Goal: Task Accomplishment & Management: Use online tool/utility

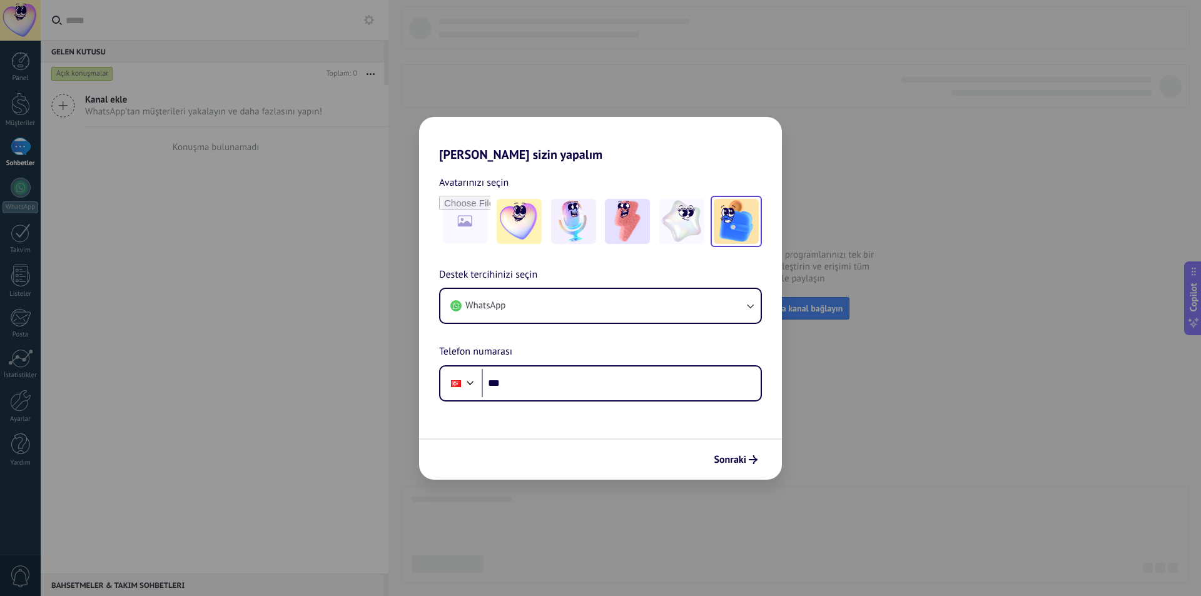
click at [722, 223] on img at bounding box center [735, 221] width 45 height 45
click at [729, 301] on button "WhatsApp" at bounding box center [600, 306] width 320 height 34
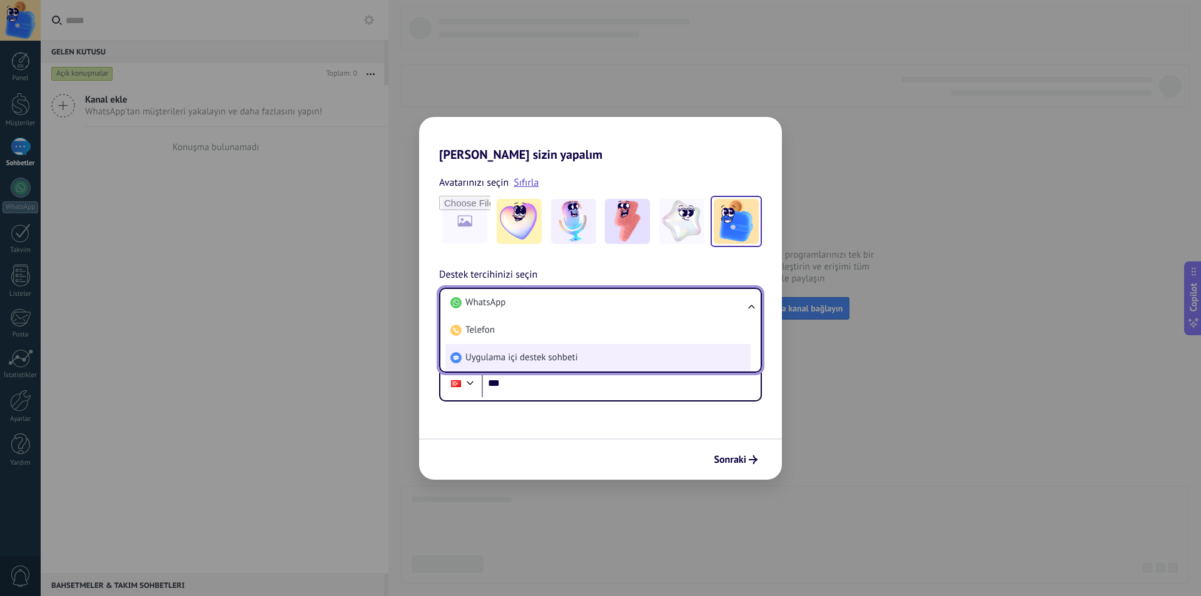
click at [563, 353] on span "Uygulama içi destek sohbeti" at bounding box center [521, 357] width 113 height 13
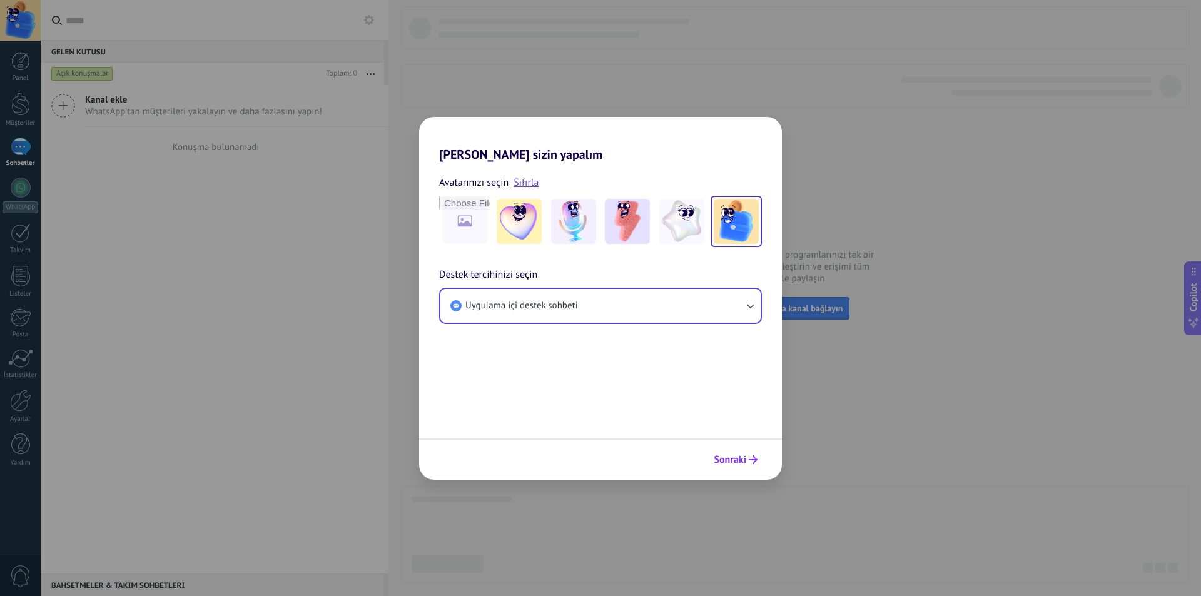
click at [735, 457] on span "Sonraki" at bounding box center [729, 459] width 33 height 9
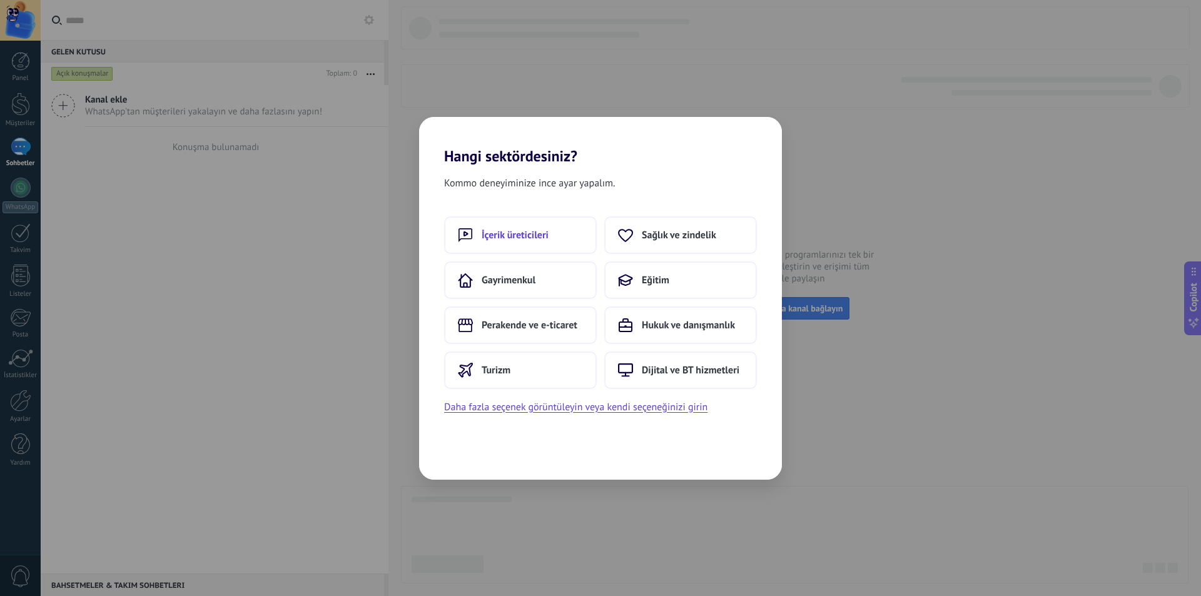
click at [524, 243] on button "İçerik üreticileri" at bounding box center [520, 235] width 153 height 38
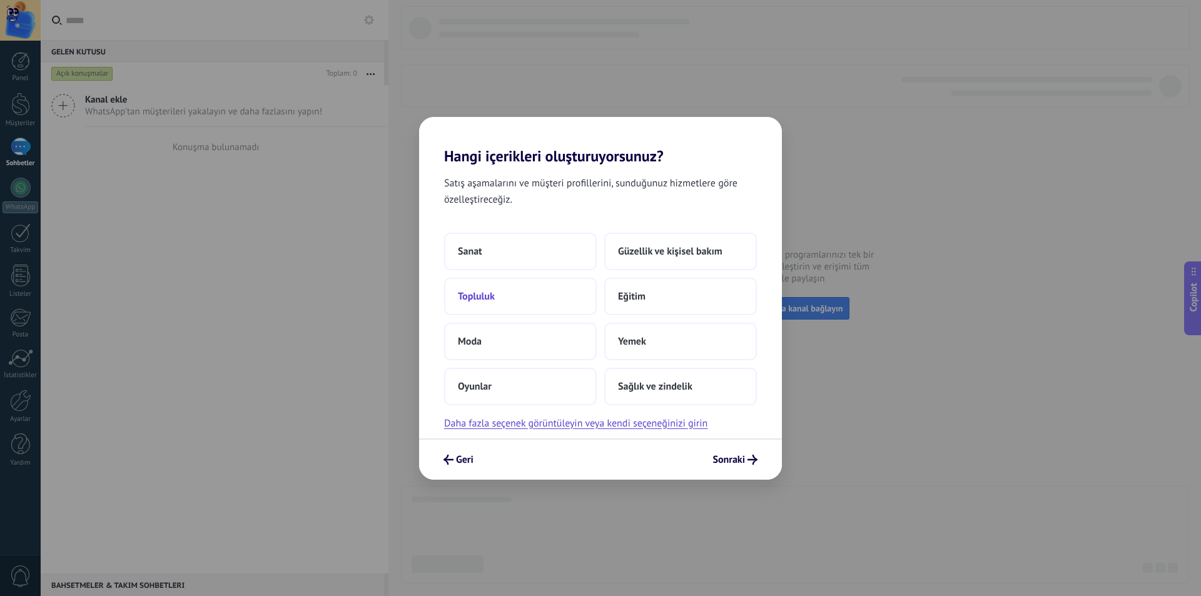
click at [482, 301] on span "Topluluk" at bounding box center [476, 296] width 37 height 13
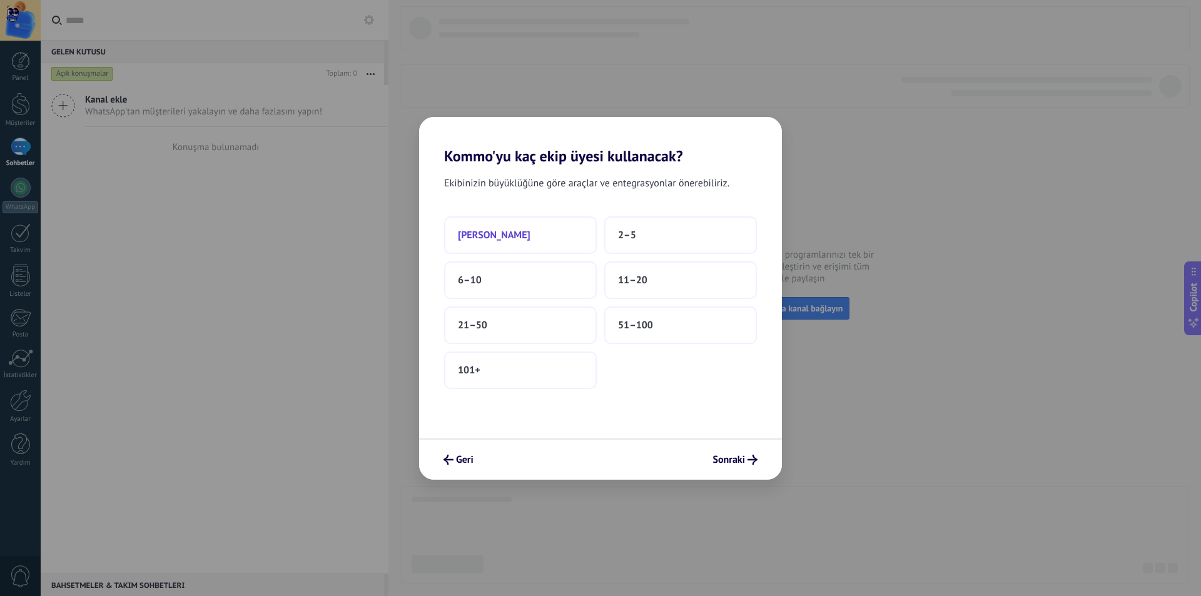
click at [550, 231] on button "[PERSON_NAME]" at bounding box center [520, 235] width 153 height 38
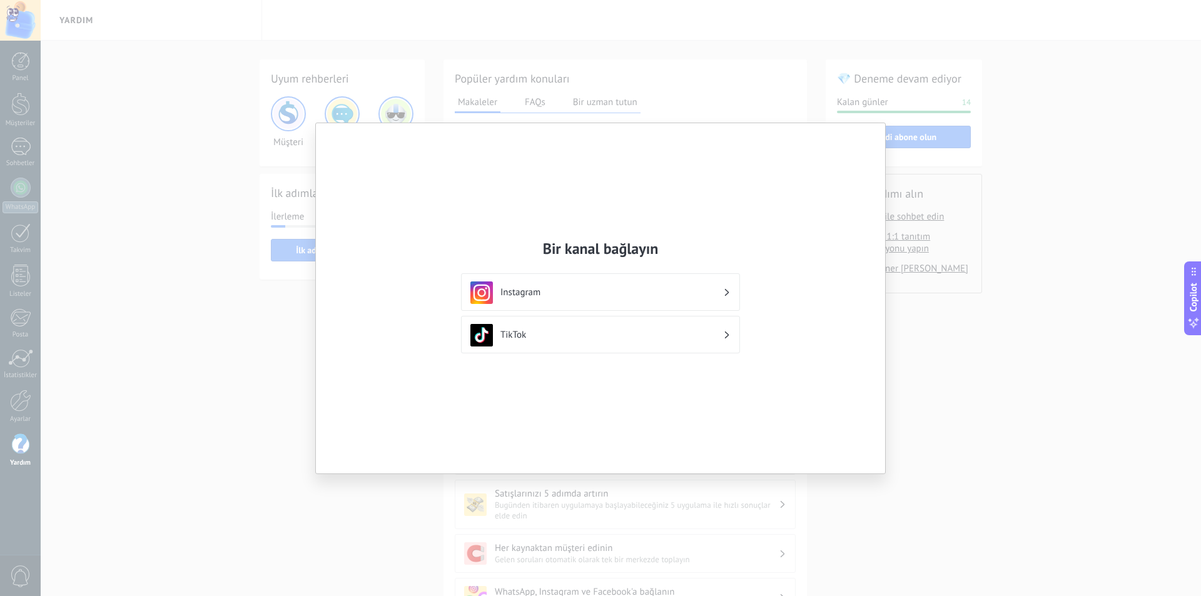
click at [703, 283] on div "Instagram" at bounding box center [600, 292] width 260 height 23
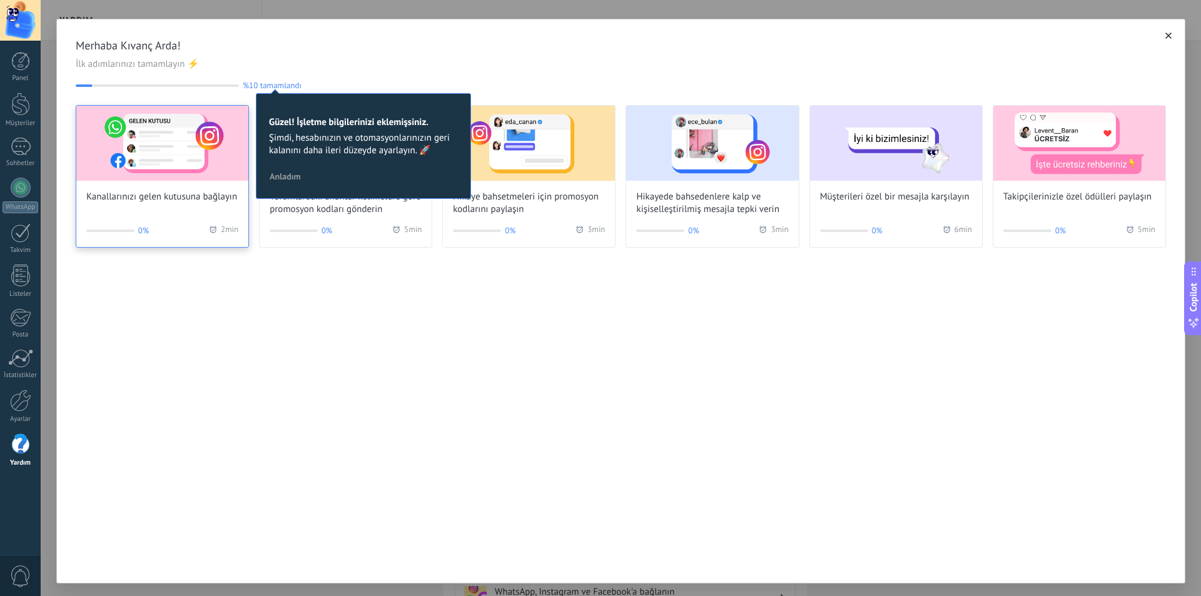
click at [157, 130] on img at bounding box center [162, 143] width 172 height 75
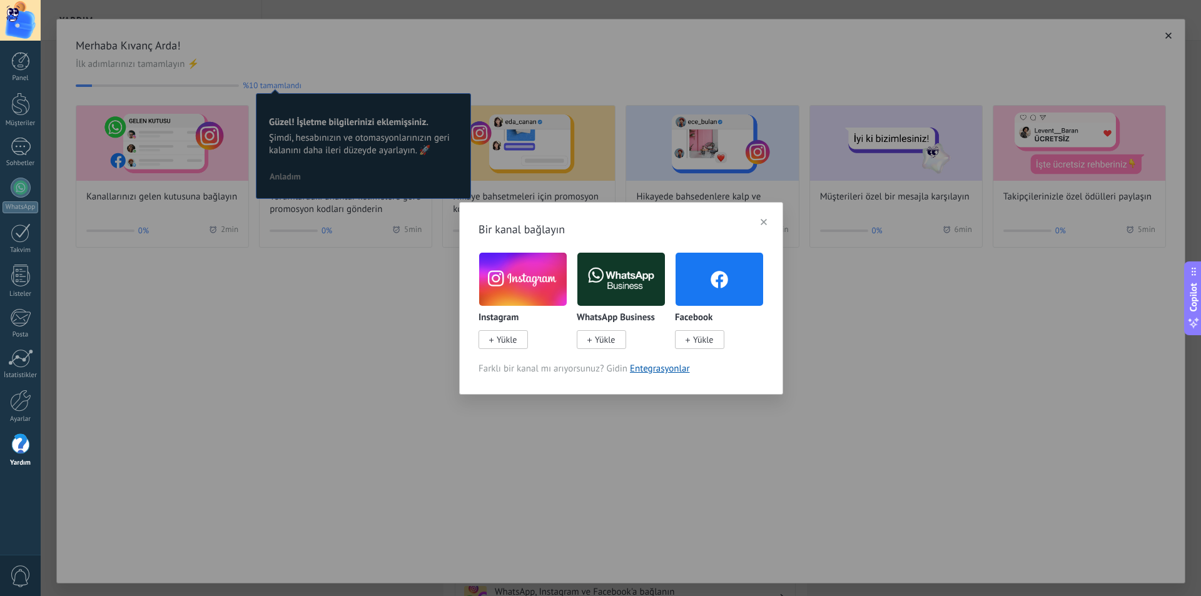
click at [508, 340] on span "Yükle" at bounding box center [507, 339] width 20 height 11
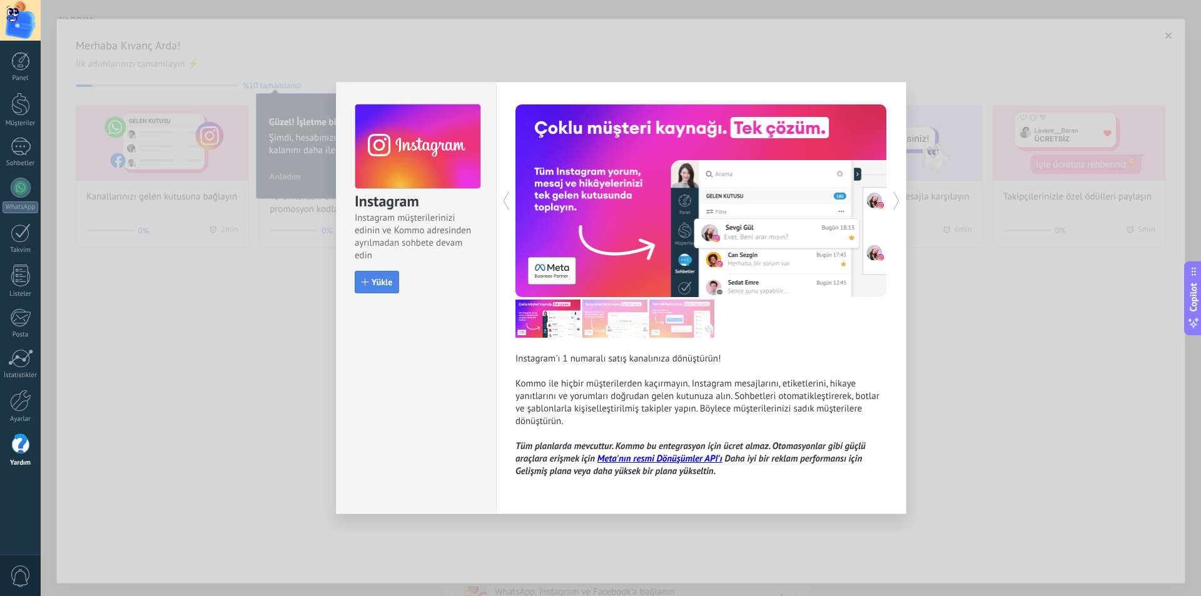
click at [378, 279] on span "Yükle" at bounding box center [381, 282] width 21 height 9
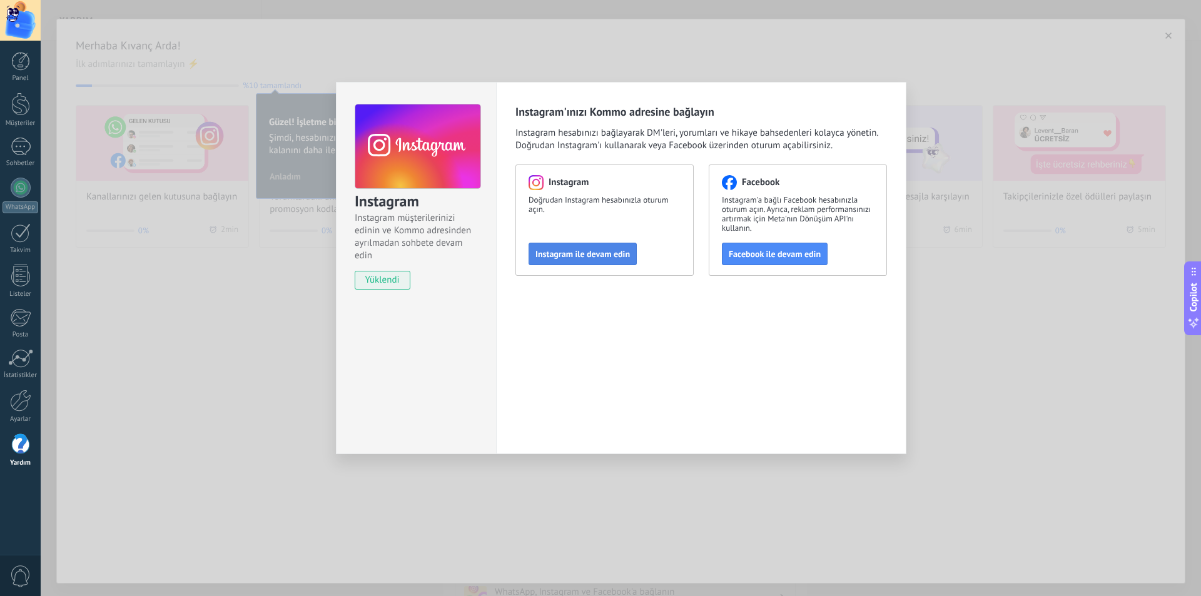
click at [586, 257] on span "Instagram ile devam edin" at bounding box center [582, 254] width 94 height 9
click at [1116, 78] on div "Instagram Instagram müşterilerinizi edinin ve Kommo adresinden ayrılmadan sohbe…" at bounding box center [621, 298] width 1160 height 596
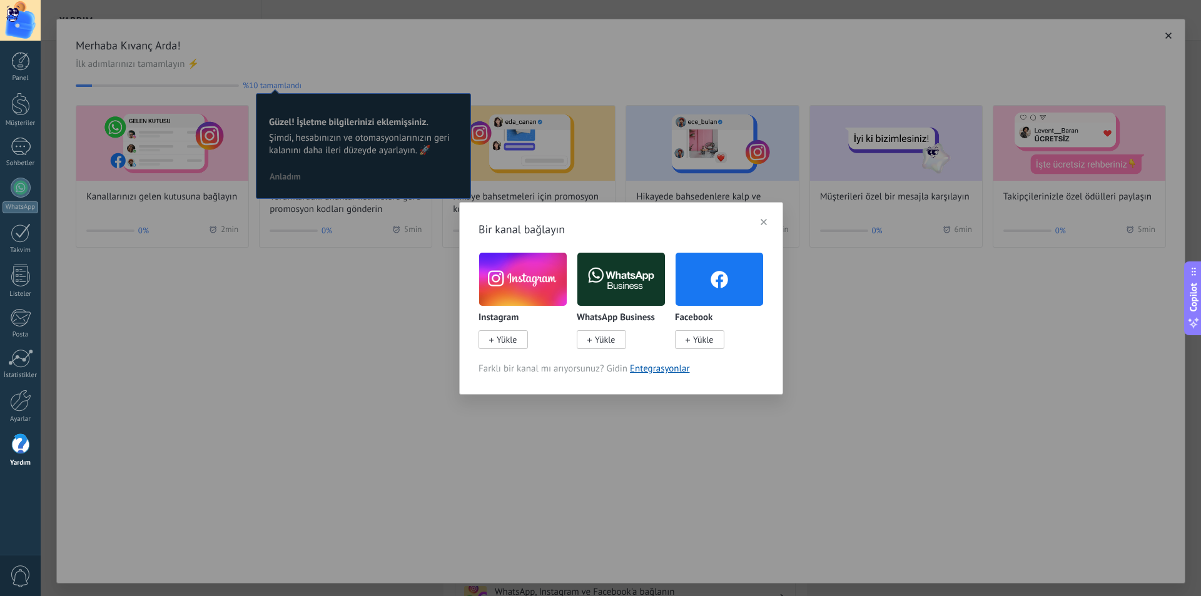
click at [798, 54] on div "Bir kanal bağlayın Instagram Yükle WhatsApp Business Yükle Facebook Yükle Farkl…" at bounding box center [621, 298] width 1160 height 596
